Goal: Task Accomplishment & Management: Manage account settings

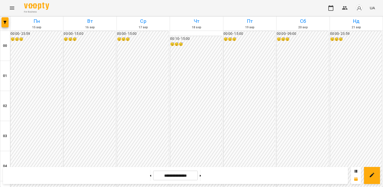
scroll to position [499, 0]
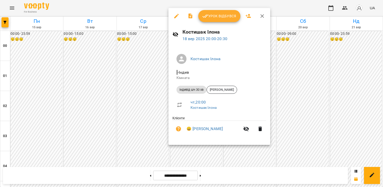
click at [179, 14] on icon "button" at bounding box center [176, 16] width 6 height 6
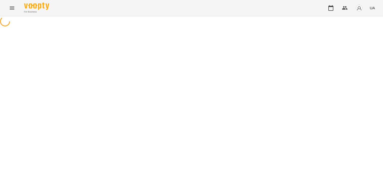
select select "**********"
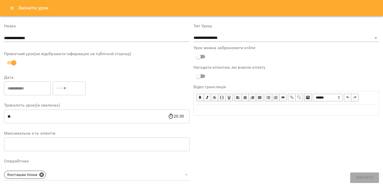
click at [15, 10] on icon "Close" at bounding box center [12, 8] width 6 height 6
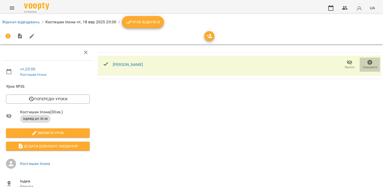
click at [367, 63] on icon "button" at bounding box center [369, 62] width 5 height 5
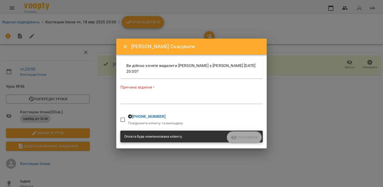
click at [129, 102] on textarea at bounding box center [191, 99] width 142 height 5
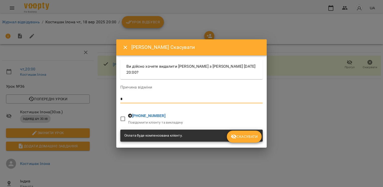
type textarea "*"
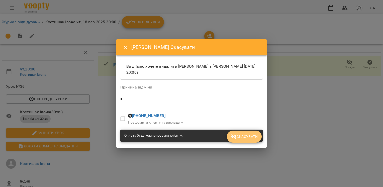
click at [255, 138] on span "Скасувати" at bounding box center [244, 136] width 27 height 6
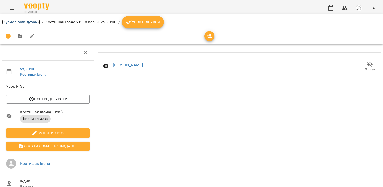
click at [22, 21] on link "Журнал відвідувань" at bounding box center [21, 22] width 38 height 5
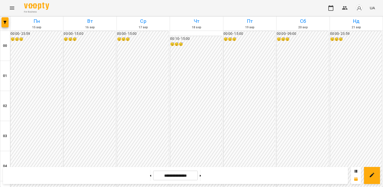
scroll to position [376, 0]
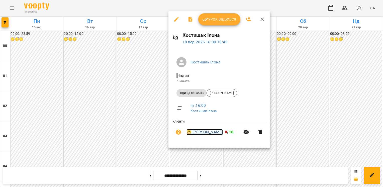
click at [202, 133] on link "😀 [PERSON_NAME]" at bounding box center [204, 132] width 36 height 6
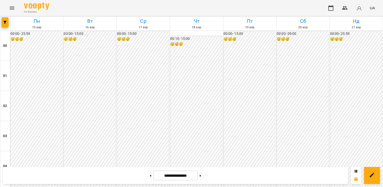
scroll to position [376, 0]
